Goal: Transaction & Acquisition: Subscribe to service/newsletter

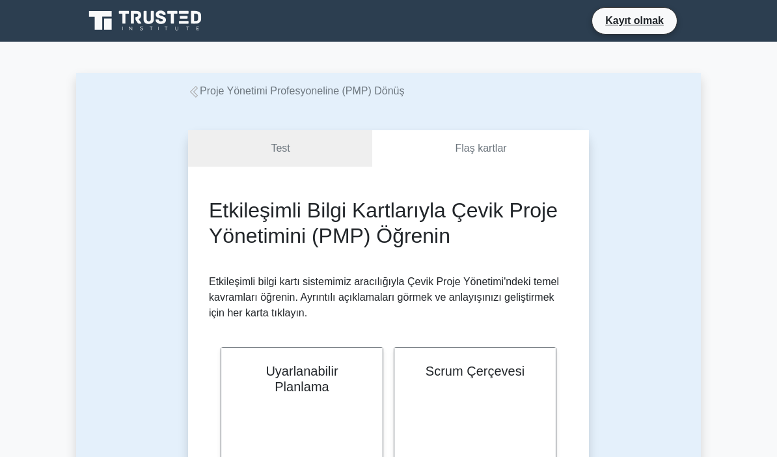
click at [182, 19] on icon at bounding box center [146, 20] width 125 height 25
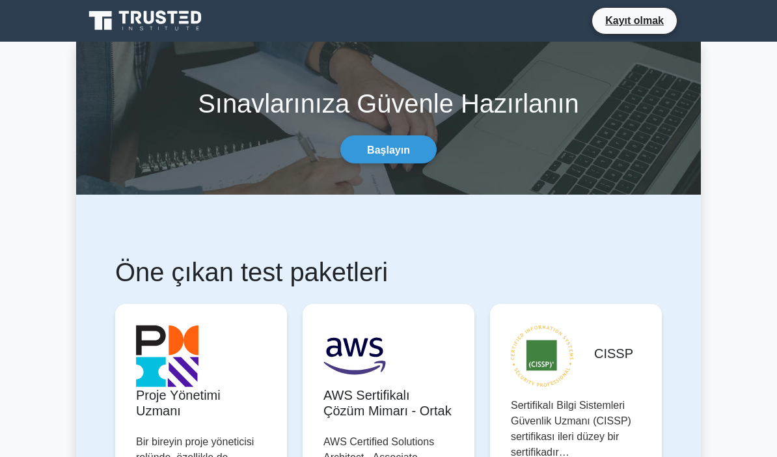
click at [639, 23] on font "Kayıt olmak" at bounding box center [634, 20] width 59 height 11
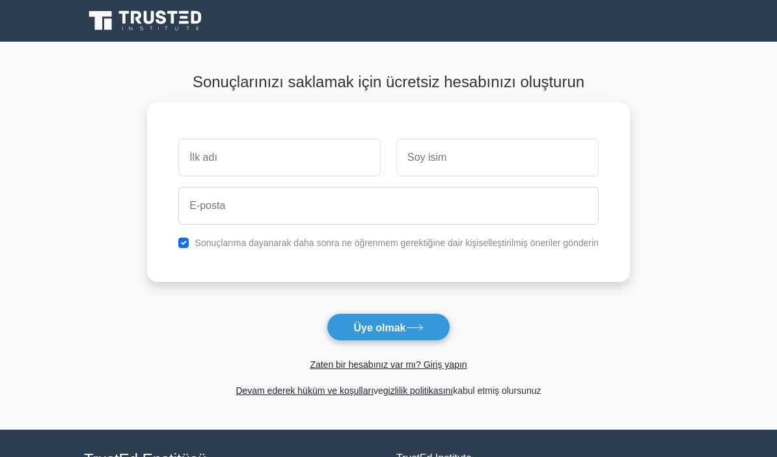
click at [439, 367] on font "Zaten bir hesabınız var mı? Giriş yapın" at bounding box center [388, 364] width 157 height 10
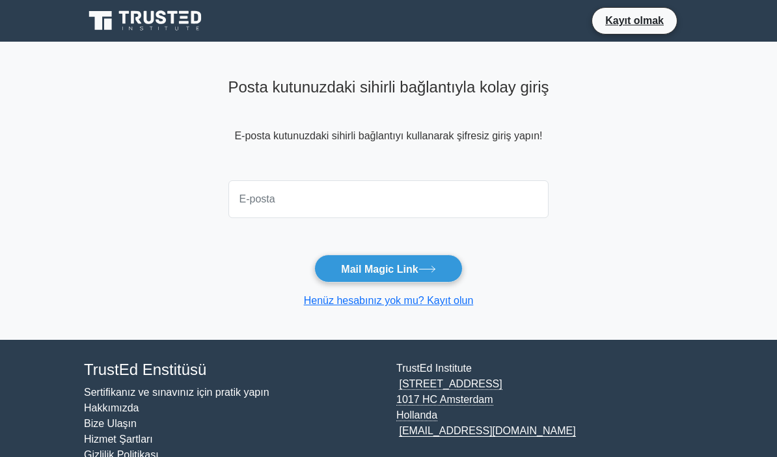
click at [455, 196] on input "email" at bounding box center [389, 199] width 321 height 38
click at [320, 189] on input "email" at bounding box center [389, 199] width 321 height 38
click at [536, 205] on input "email" at bounding box center [389, 199] width 321 height 38
click at [522, 204] on input "email" at bounding box center [389, 199] width 321 height 38
click at [443, 266] on button "Mail Magic Link" at bounding box center [388, 269] width 148 height 28
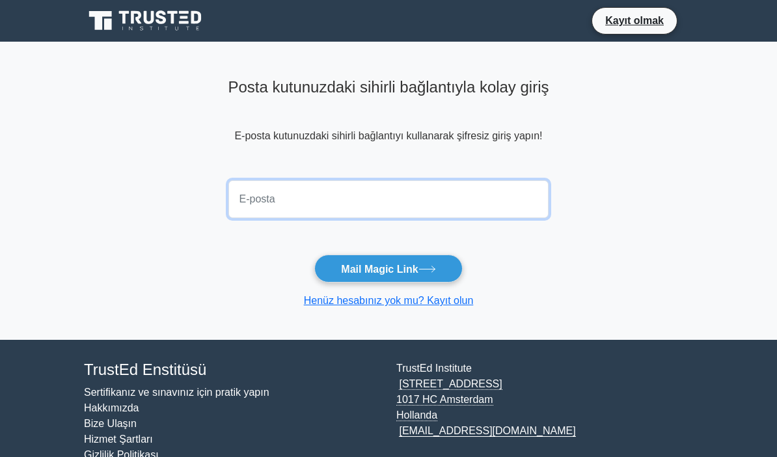
click at [325, 195] on input "email" at bounding box center [389, 199] width 321 height 38
click at [455, 206] on input "email" at bounding box center [389, 199] width 321 height 38
click at [454, 205] on input "email" at bounding box center [389, 199] width 321 height 38
click at [462, 191] on input "email" at bounding box center [389, 199] width 321 height 38
click at [430, 189] on input "email" at bounding box center [389, 199] width 321 height 38
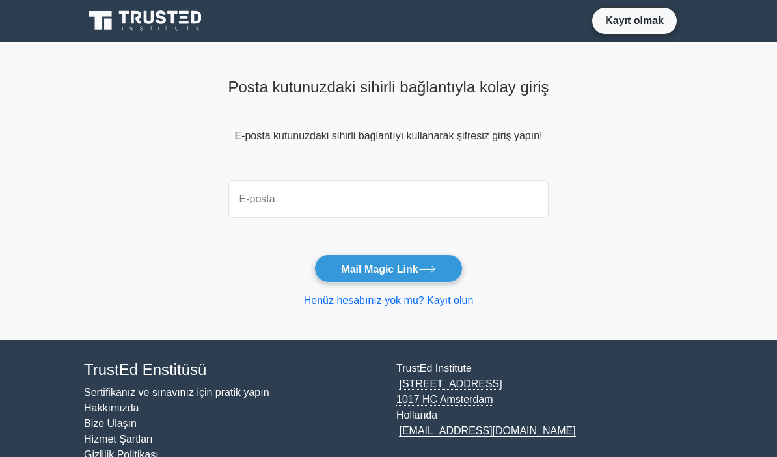
click at [446, 135] on font "E-posta kutunuzdaki sihirli bağlantıyı kullanarak şifresiz giriş yapın!" at bounding box center [388, 135] width 308 height 11
click at [532, 136] on font "E-posta kutunuzdaki sihirli bağlantıyı kullanarak şifresiz giriş yapın!" at bounding box center [388, 135] width 308 height 11
click at [165, 16] on icon at bounding box center [146, 20] width 125 height 25
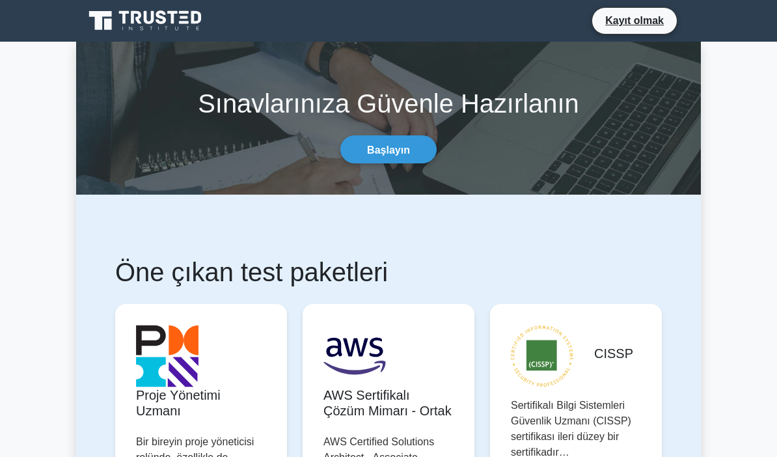
click at [396, 144] on font "Başlayın" at bounding box center [388, 149] width 43 height 11
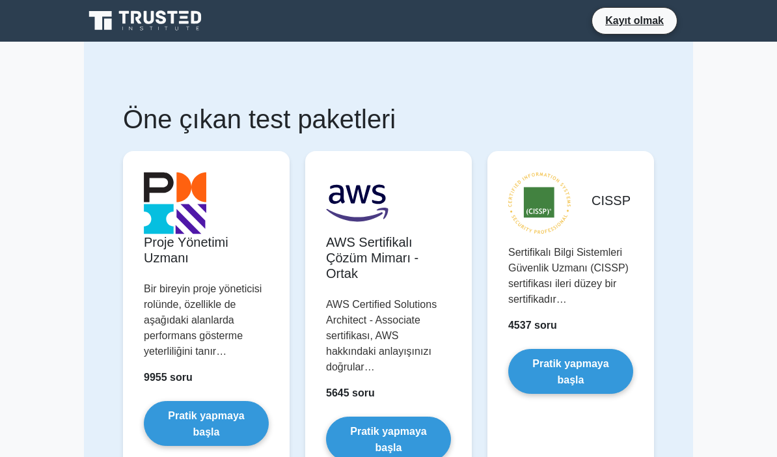
click at [641, 18] on font "Kayıt olmak" at bounding box center [634, 20] width 59 height 11
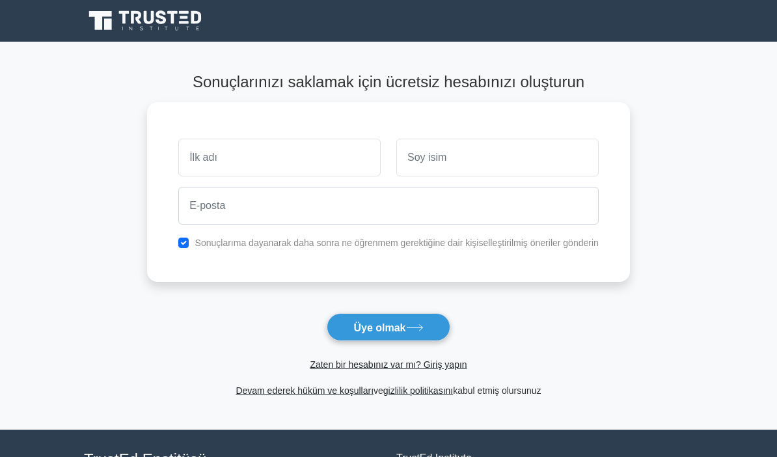
click at [352, 362] on font "Zaten bir hesabınız var mı? Giriş yapın" at bounding box center [388, 364] width 157 height 10
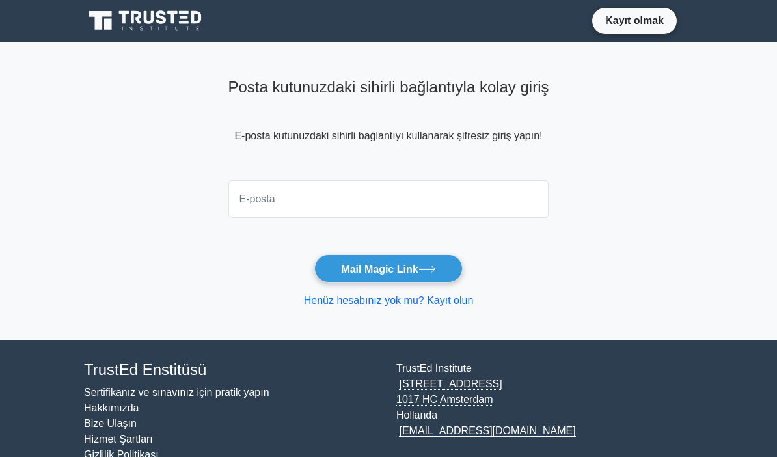
click at [395, 193] on input "email" at bounding box center [389, 199] width 321 height 38
click at [299, 189] on input "email" at bounding box center [389, 199] width 321 height 38
click at [324, 200] on input "email" at bounding box center [389, 199] width 321 height 38
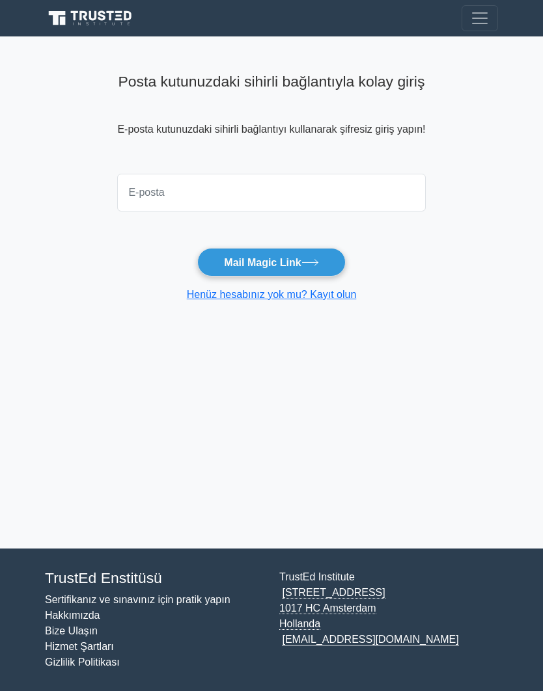
click at [352, 186] on input "email" at bounding box center [271, 193] width 308 height 38
click at [351, 189] on input "email" at bounding box center [271, 193] width 308 height 38
click at [478, 20] on span "Gezinmeyi aç/kapat" at bounding box center [480, 18] width 20 height 20
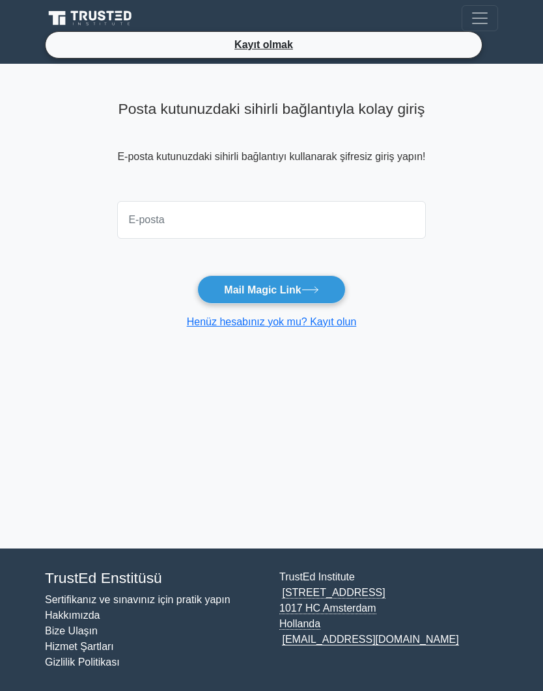
click at [480, 19] on span "Gezinmeyi aç/kapat" at bounding box center [480, 18] width 20 height 20
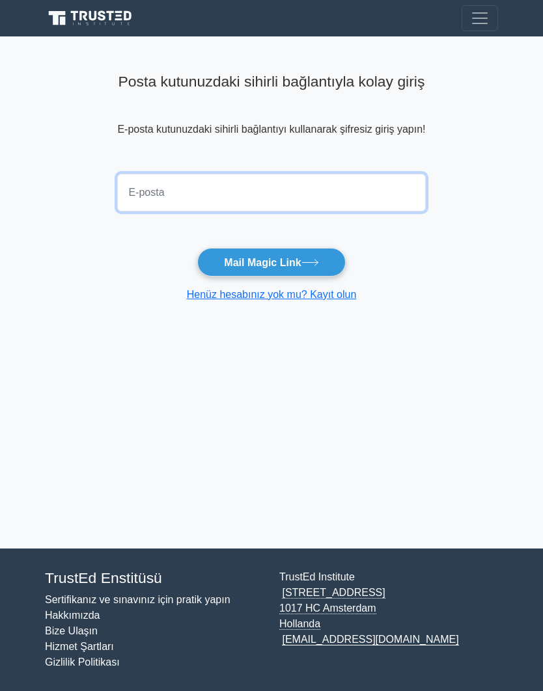
click at [270, 197] on input "email" at bounding box center [271, 193] width 308 height 38
type input "ibrahim.peker@hotmail.com"
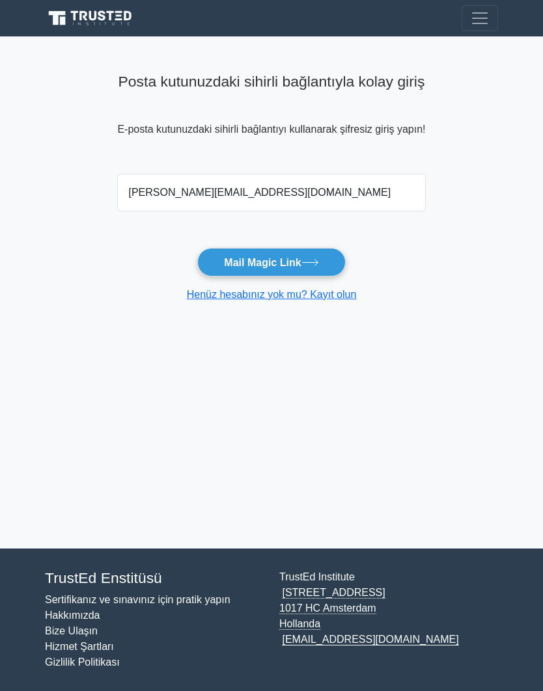
click at [299, 264] on font "Mail Magic Link" at bounding box center [262, 262] width 77 height 11
